Goal: Information Seeking & Learning: Check status

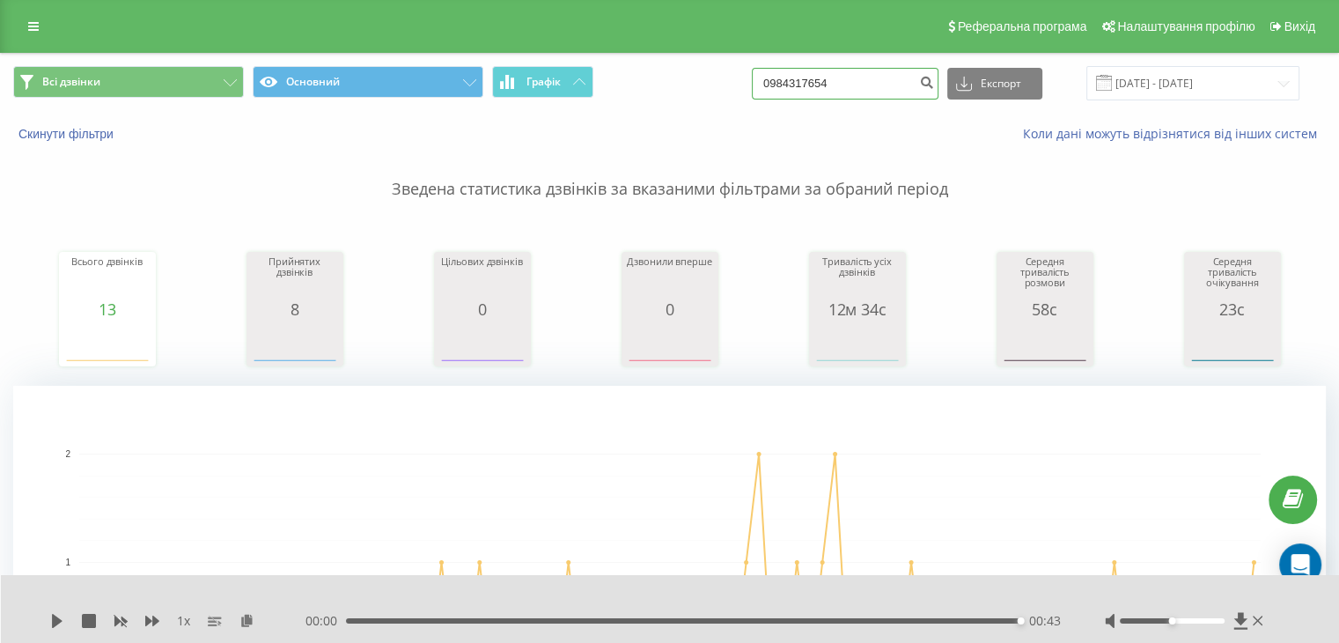
drag, startPoint x: 866, startPoint y: 78, endPoint x: 694, endPoint y: 54, distance: 173.5
click at [702, 54] on div "Всі дзвінки Основний Графік 0984317654 Експорт .csv .xls .xlsx 19.05.2025 - 19.…" at bounding box center [670, 83] width 1338 height 59
paste input "38068988219"
type input "380689882194"
click at [939, 89] on button "submit" at bounding box center [927, 84] width 24 height 32
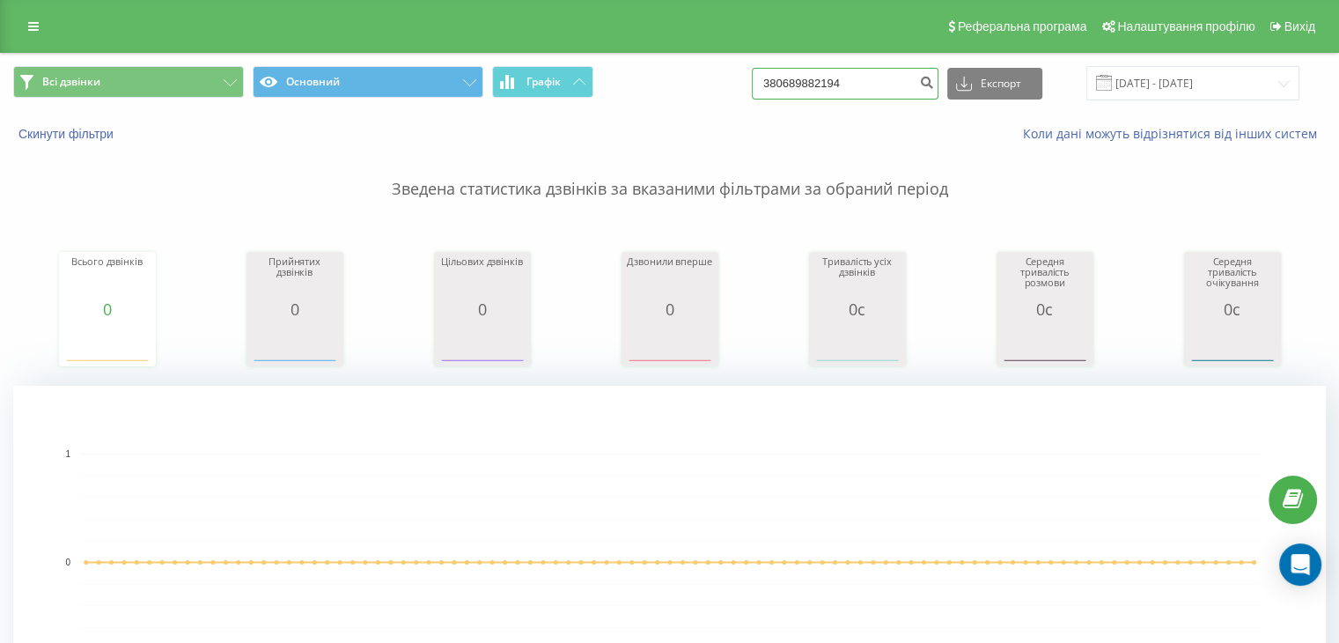
drag, startPoint x: 874, startPoint y: 85, endPoint x: 517, endPoint y: 41, distance: 359.4
click at [556, 48] on div "Реферальна програма Налаштування профілю Вихід Всі дзвінки Основний Графік 3806…" at bounding box center [669, 618] width 1339 height 1237
paste input "0957890375"
type input "0957890375"
click at [934, 80] on icon "submit" at bounding box center [926, 80] width 15 height 11
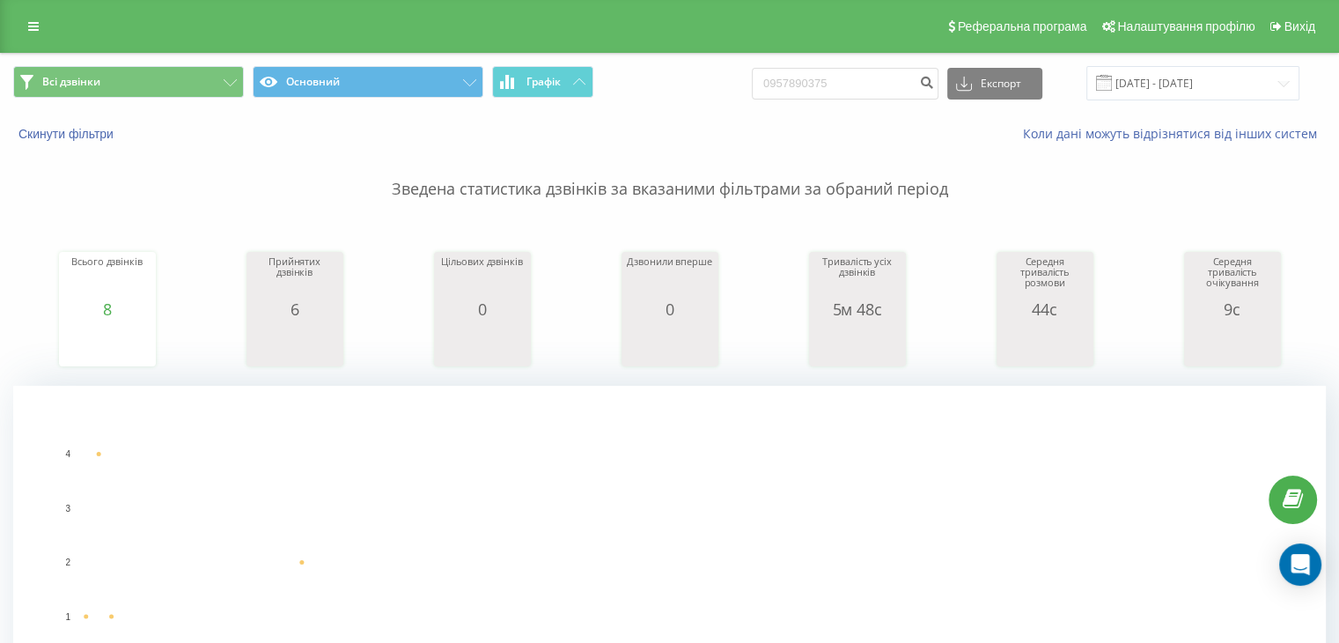
scroll to position [528, 0]
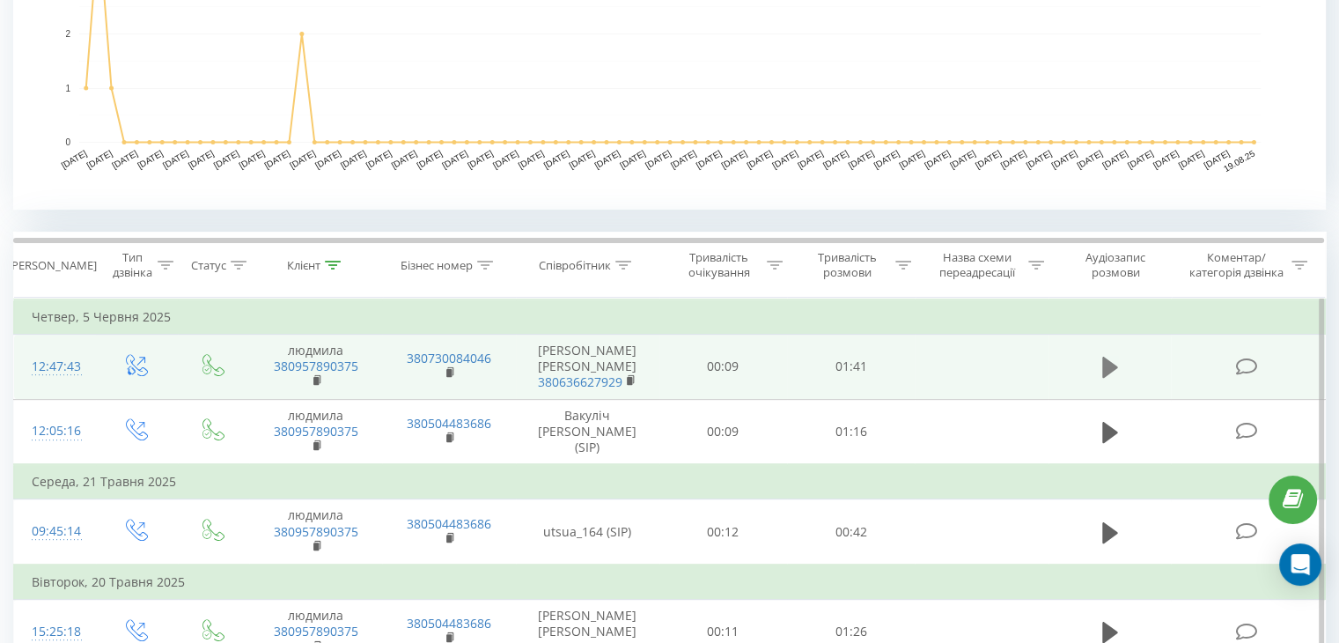
click at [1107, 362] on icon at bounding box center [1111, 367] width 16 height 21
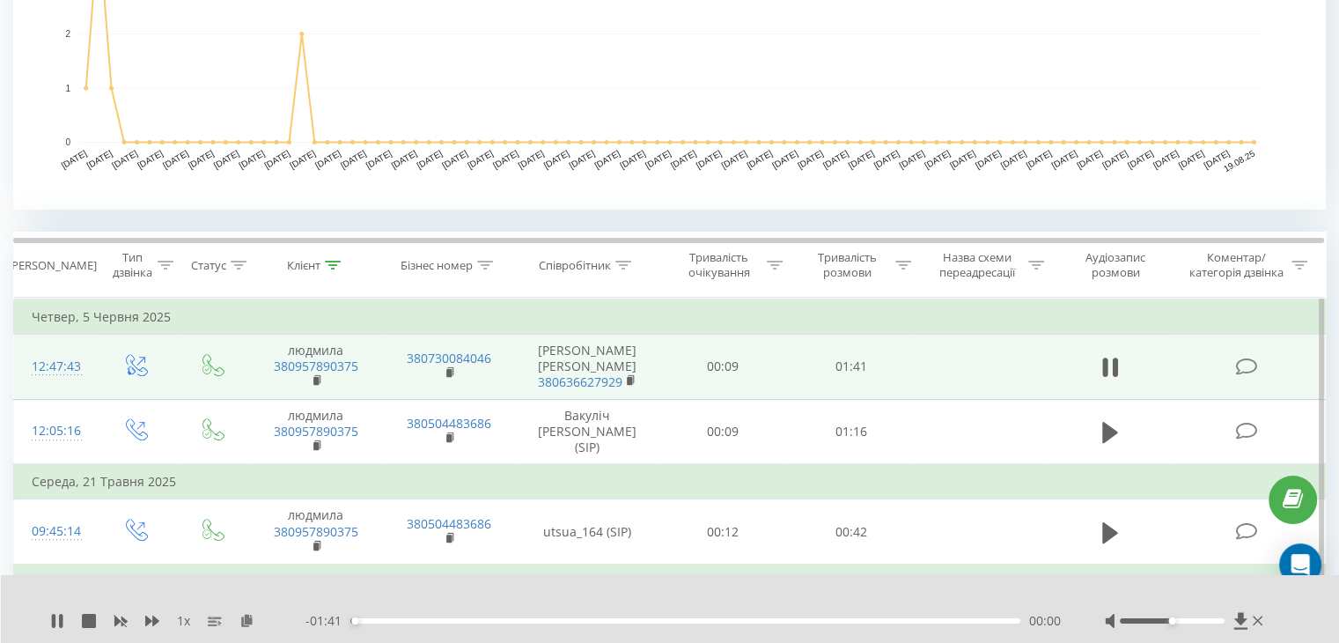
click at [374, 620] on div "00:00" at bounding box center [686, 620] width 670 height 5
click at [60, 621] on icon at bounding box center [61, 621] width 4 height 14
